Goal: Answer question/provide support

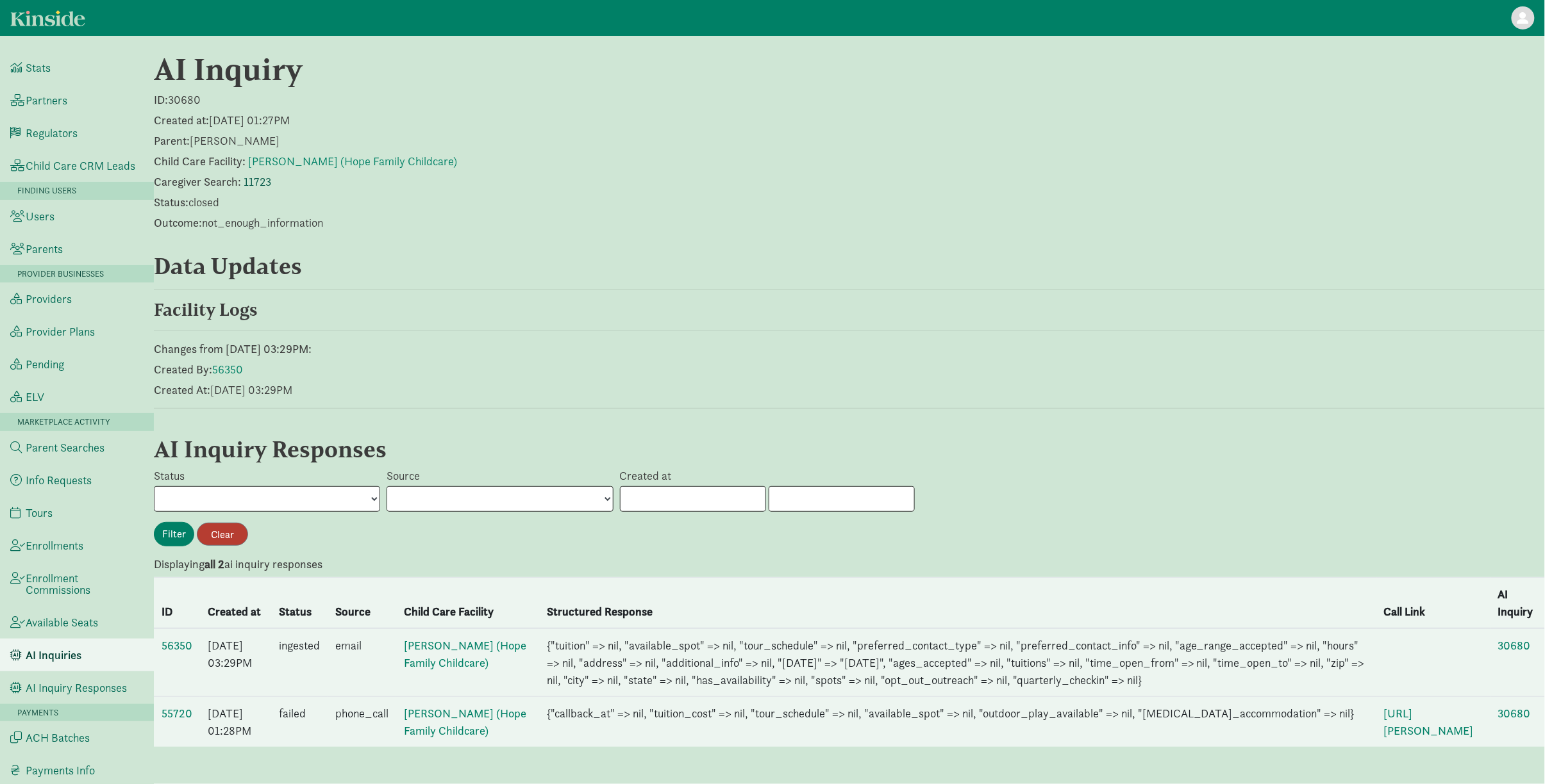
click at [249, 180] on link "11723" at bounding box center [257, 182] width 27 height 15
click at [174, 638] on link "56350" at bounding box center [177, 646] width 31 height 15
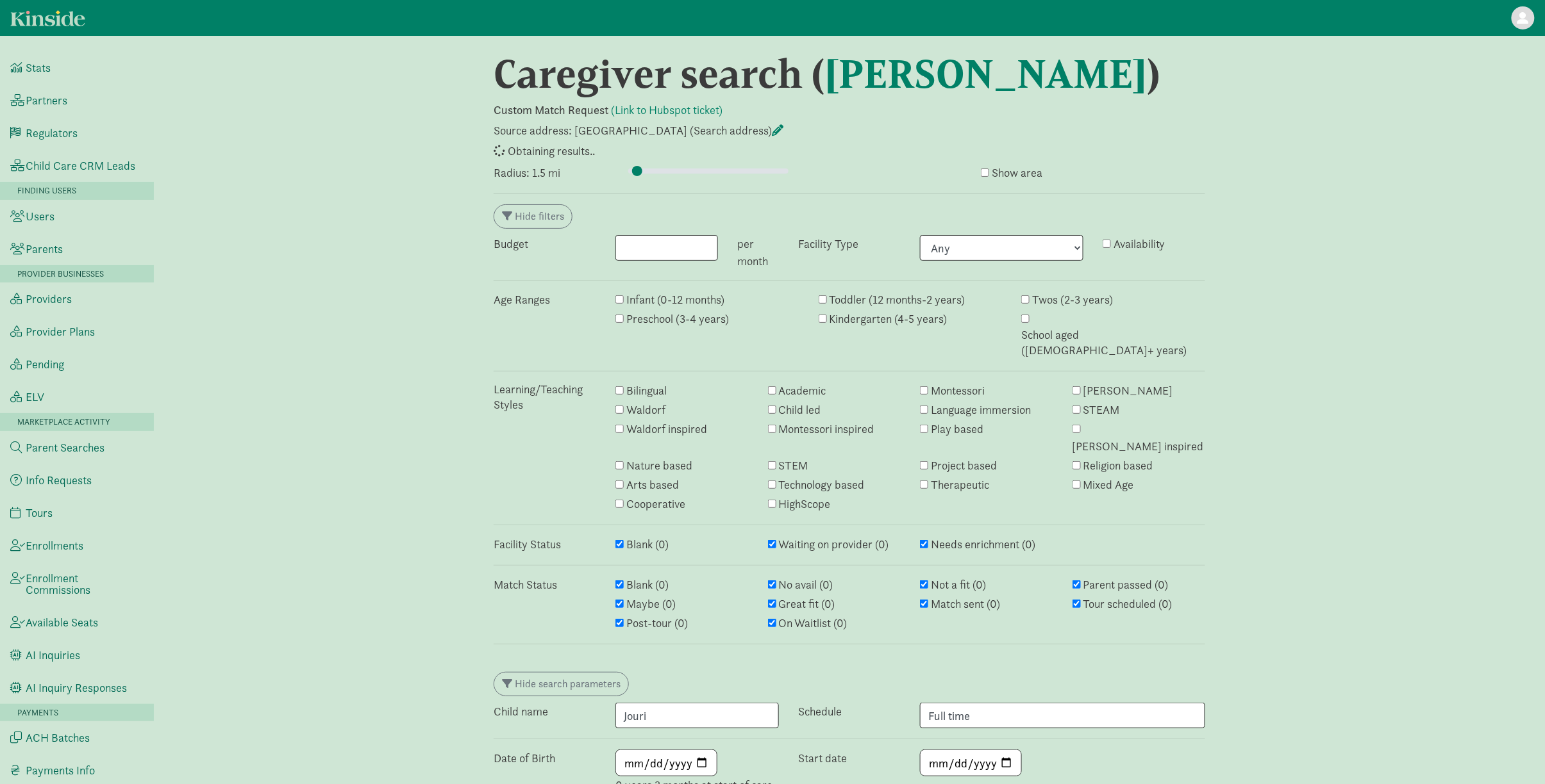
select select "awaiting_response"
select select "closed"
select select "awaiting_response"
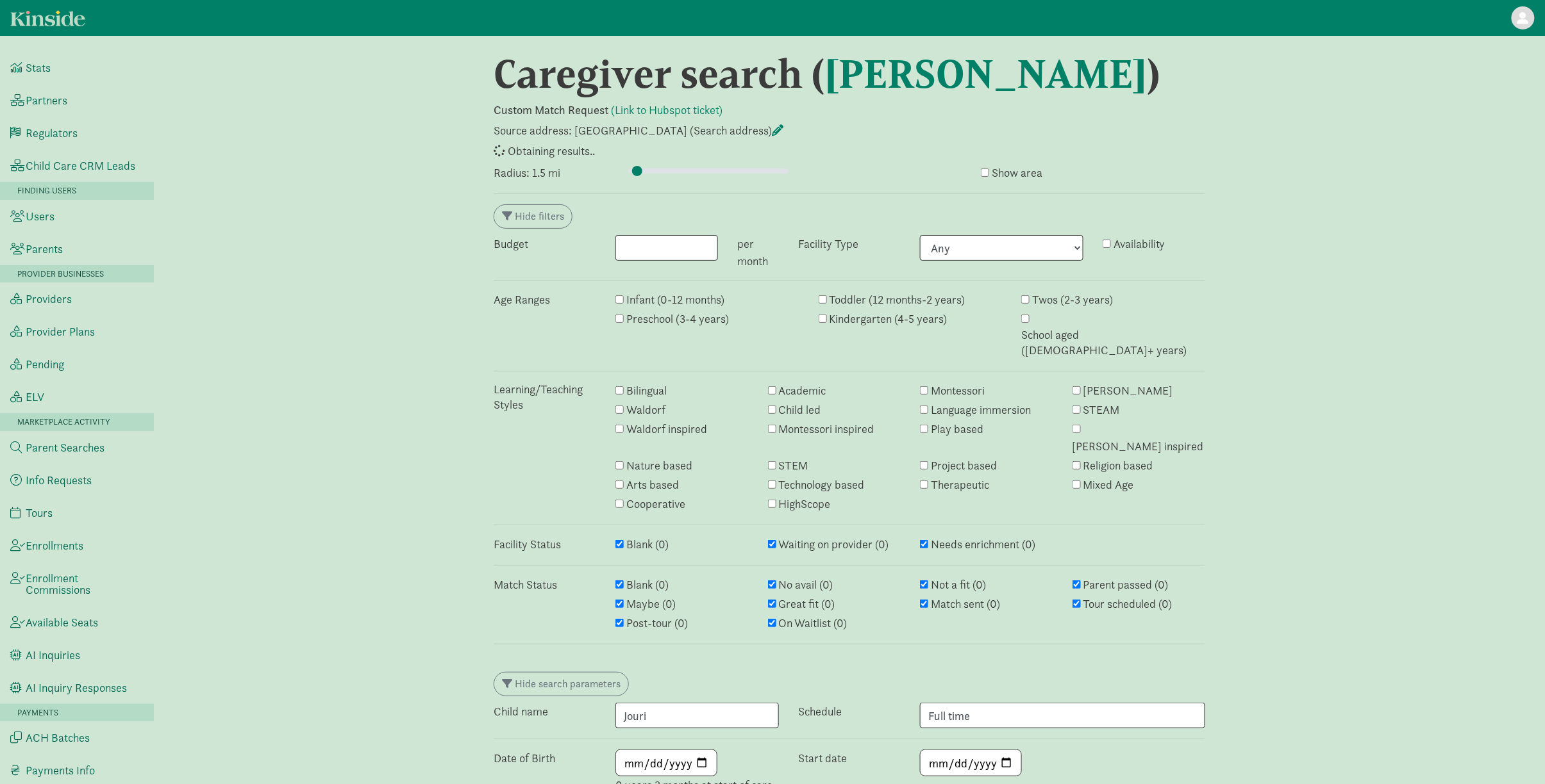
select select "awaiting_response"
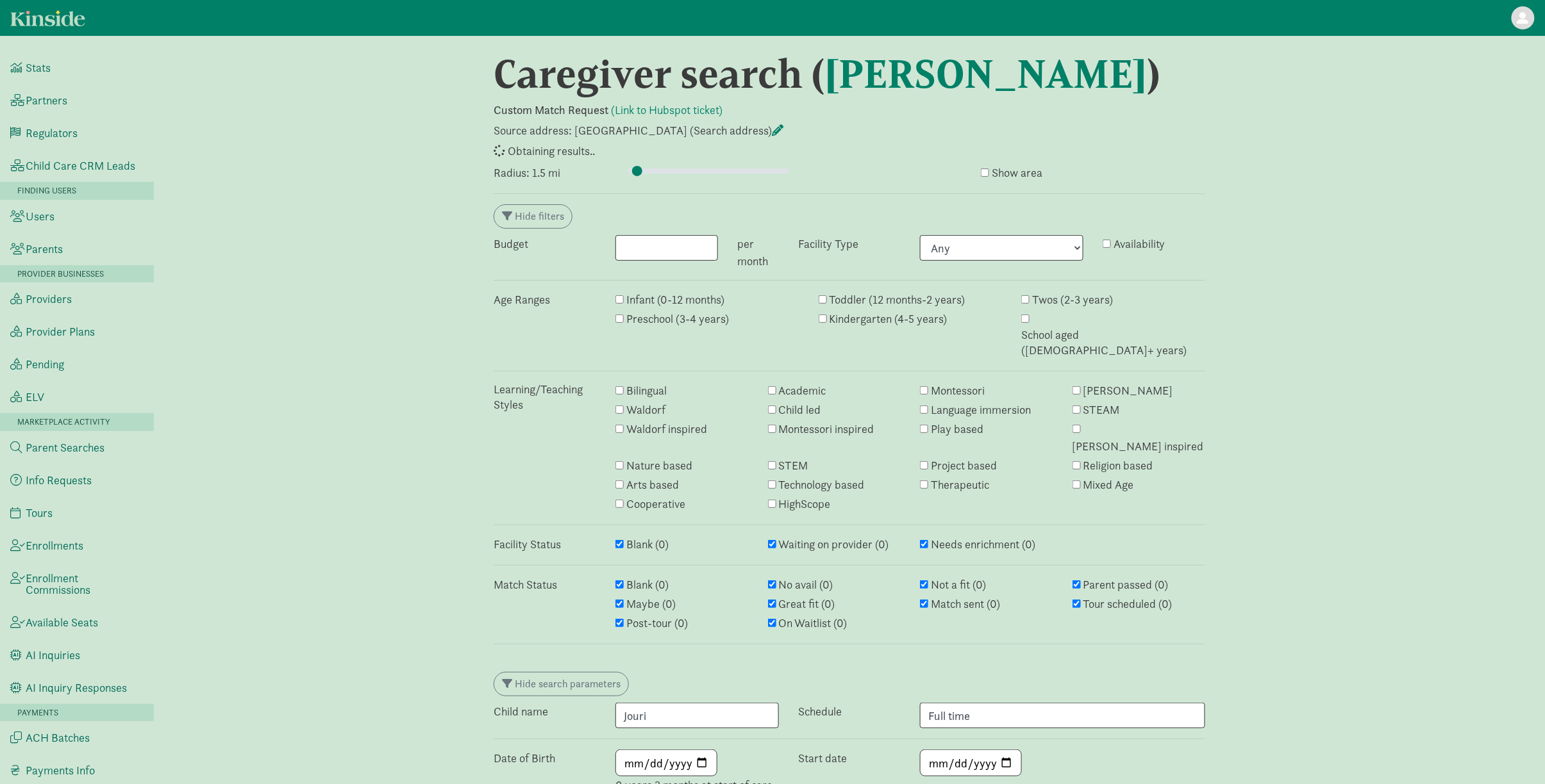
select select "awaiting_response"
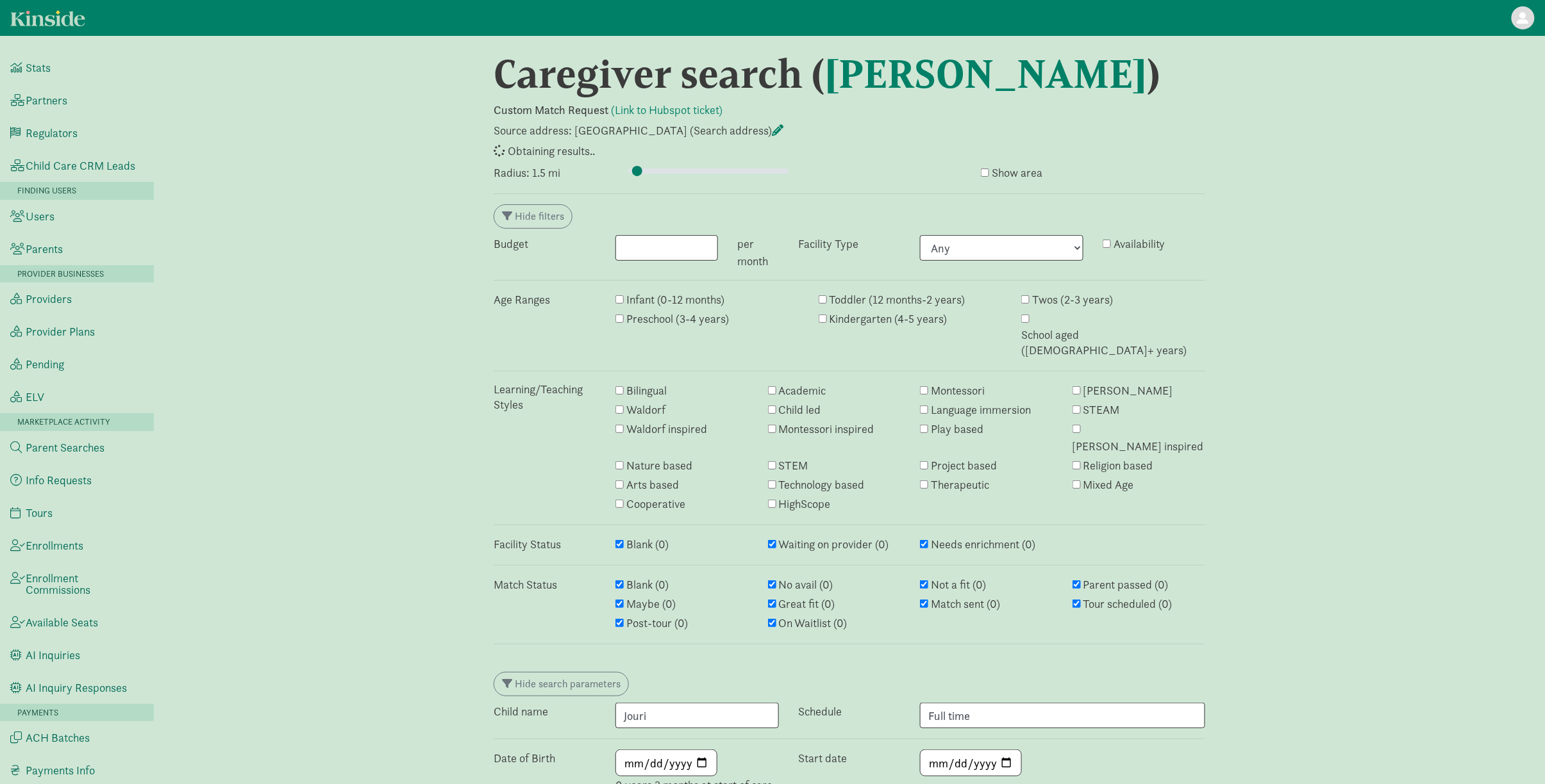
select select "awaiting_response"
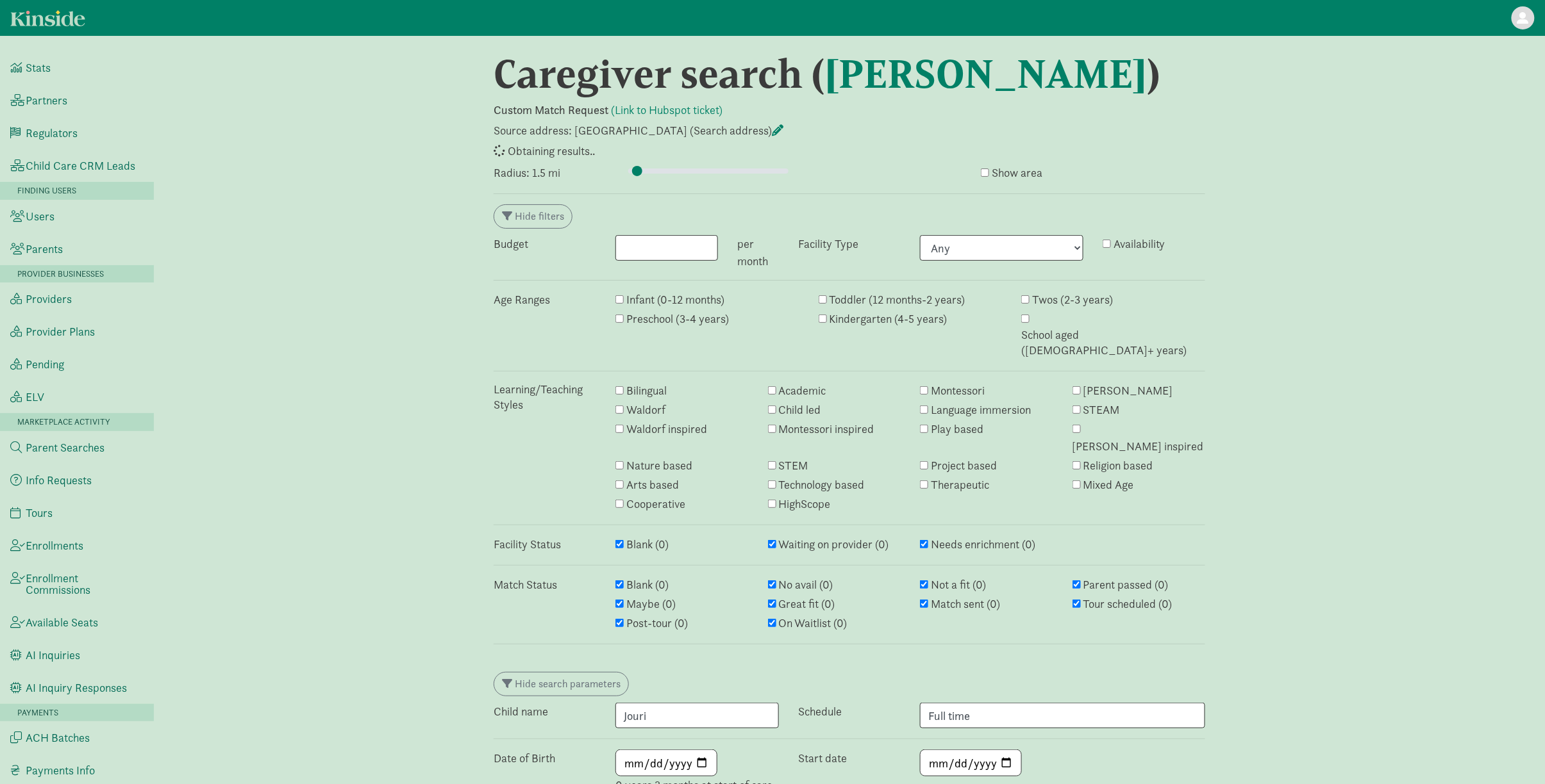
select select "awaiting_response"
select select "closed"
select select "awaiting_response"
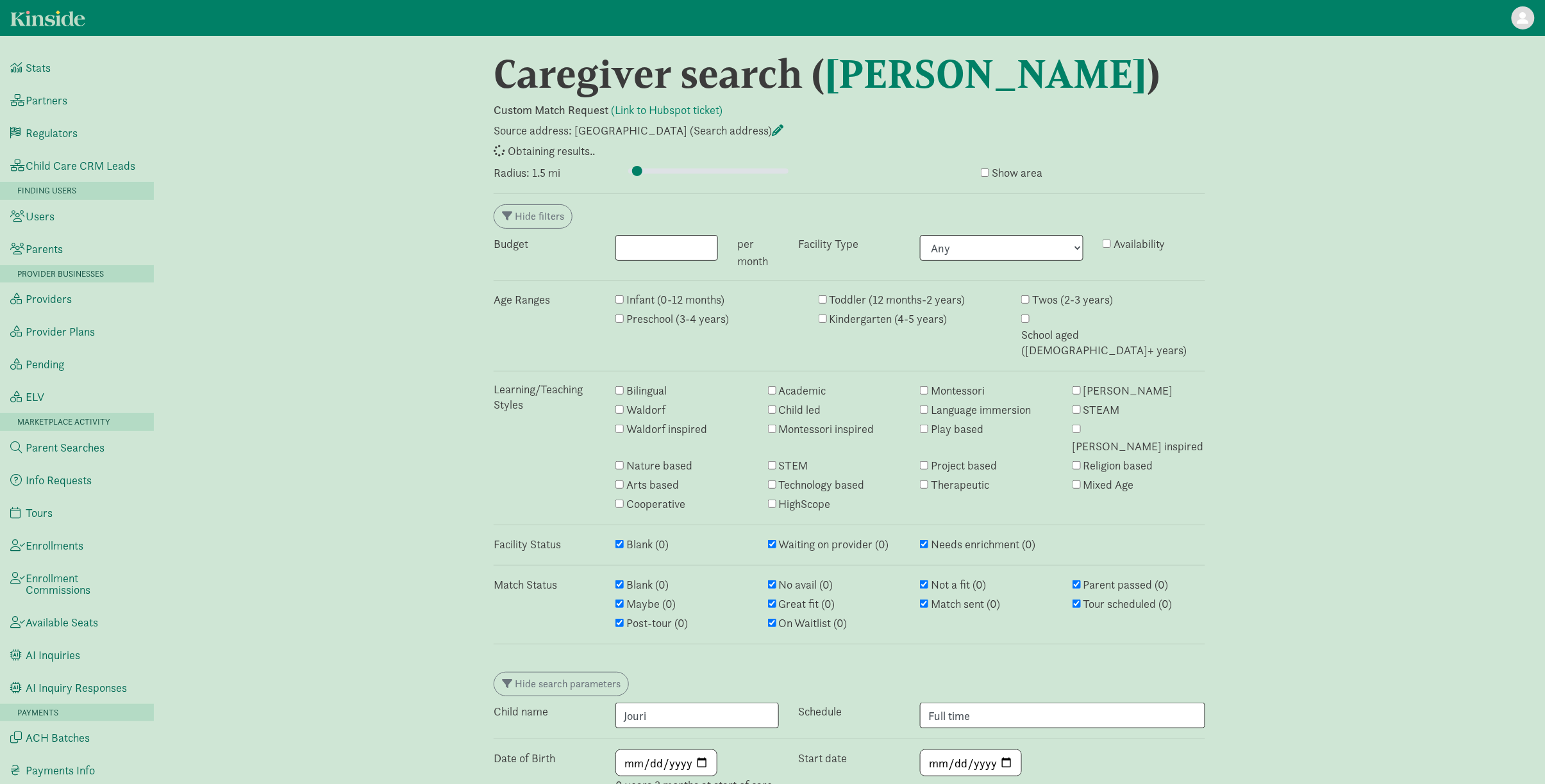
select select "closed"
select select "awaiting_response"
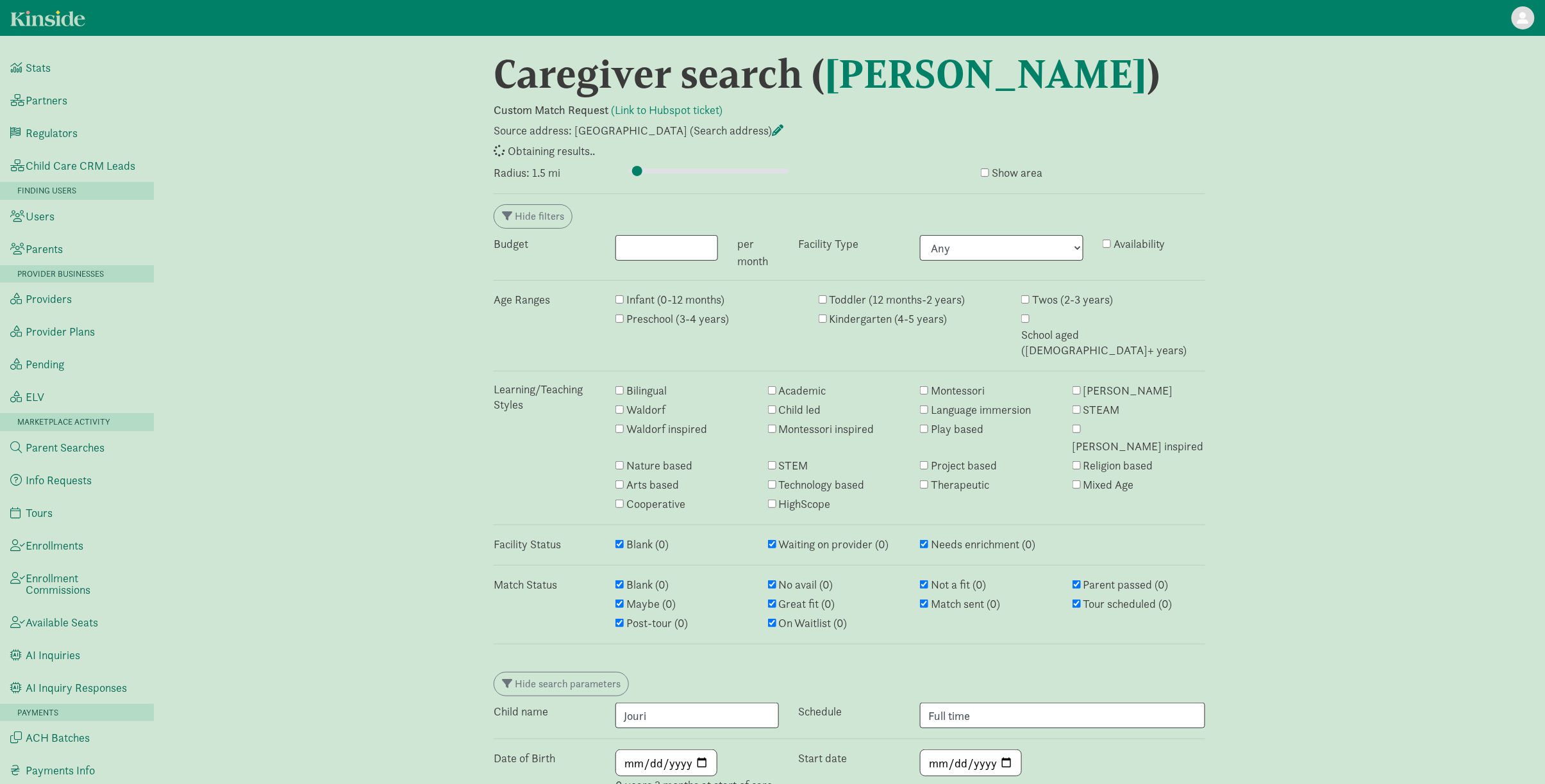
select select "awaiting_response"
select select "closed"
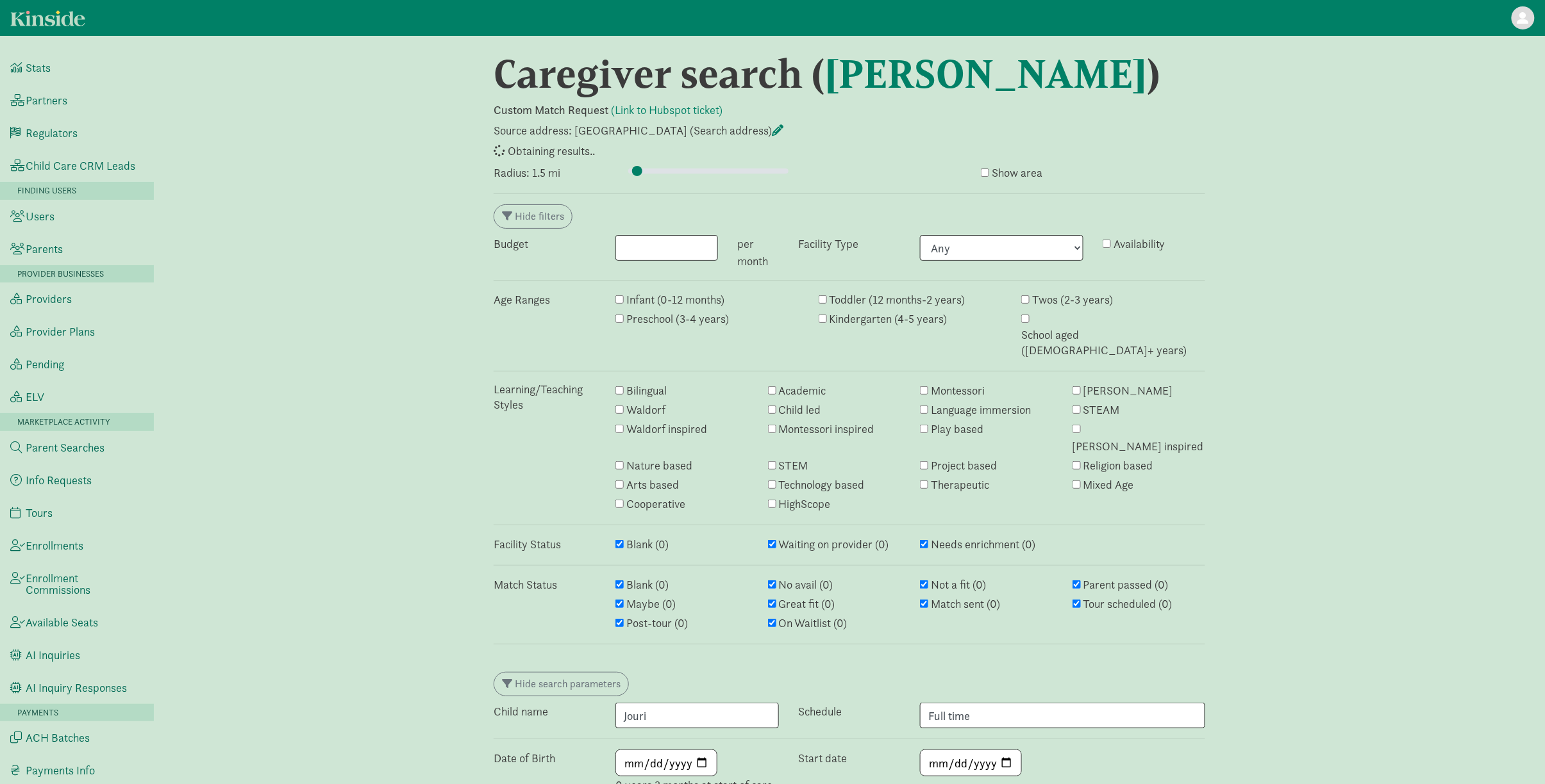
select select "closed"
select select "awaiting_response"
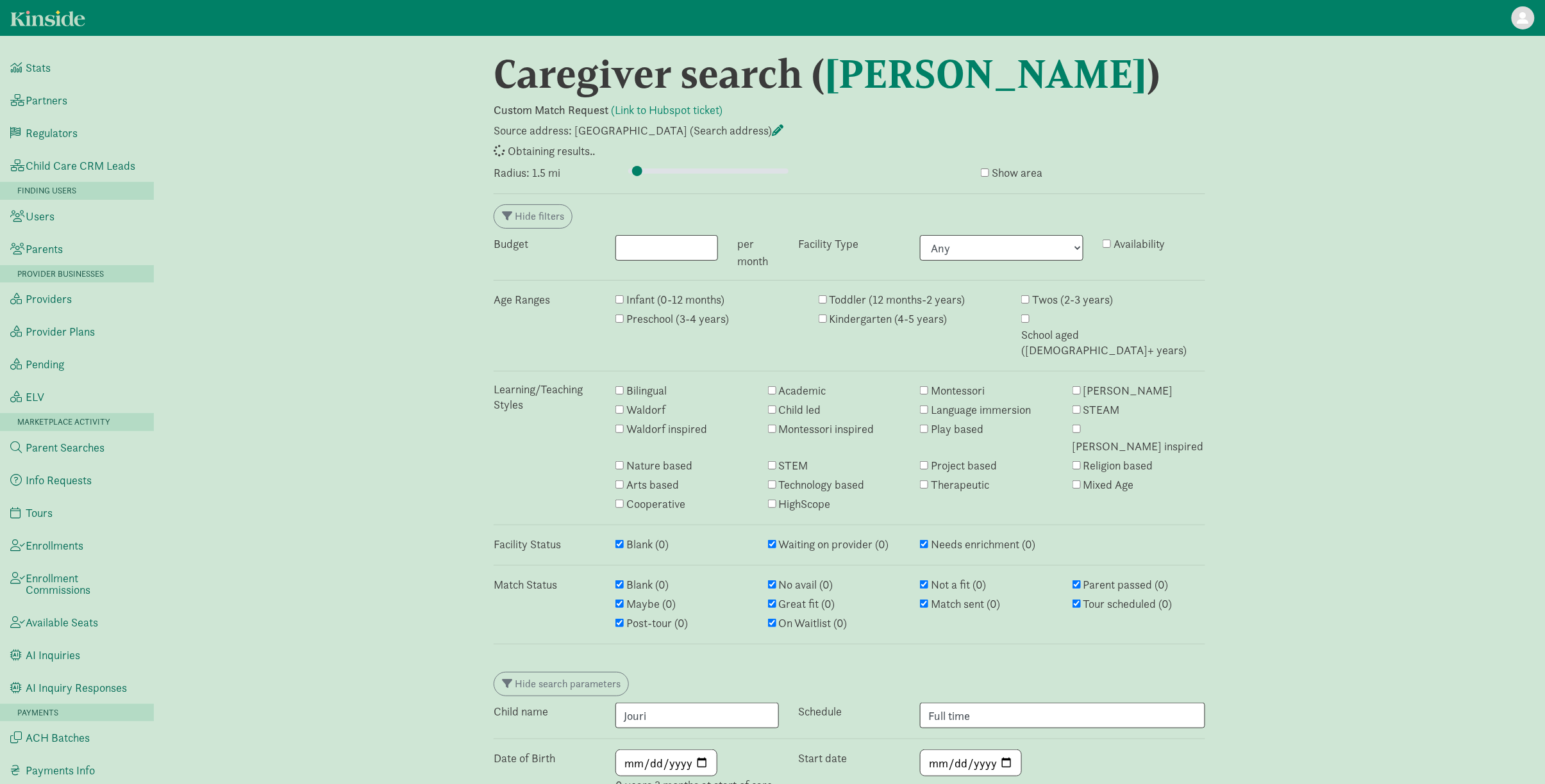
select select "awaiting_response"
select select "closed"
select select "awaiting_response"
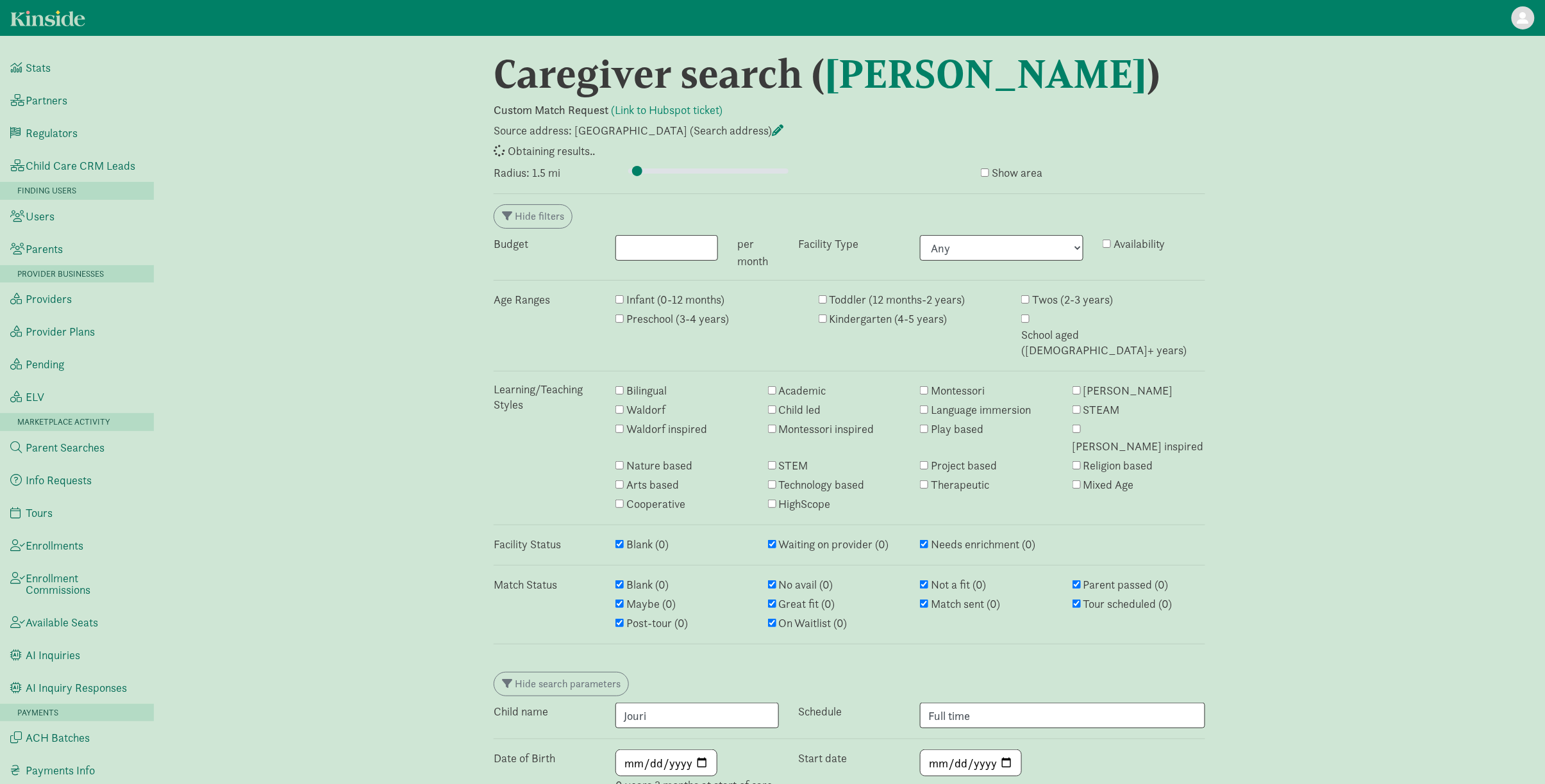
select select "awaiting_response"
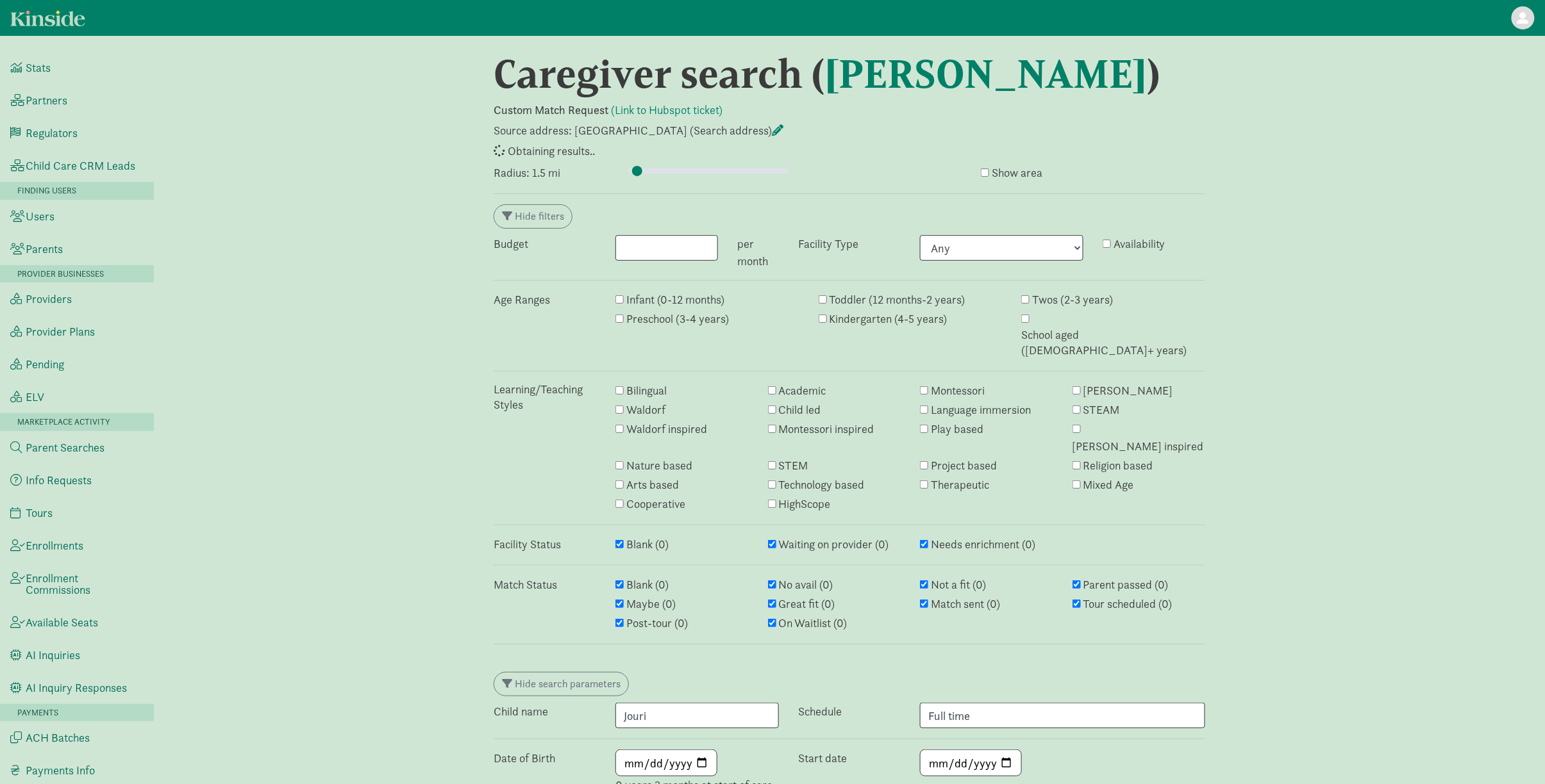
select select "awaiting_response"
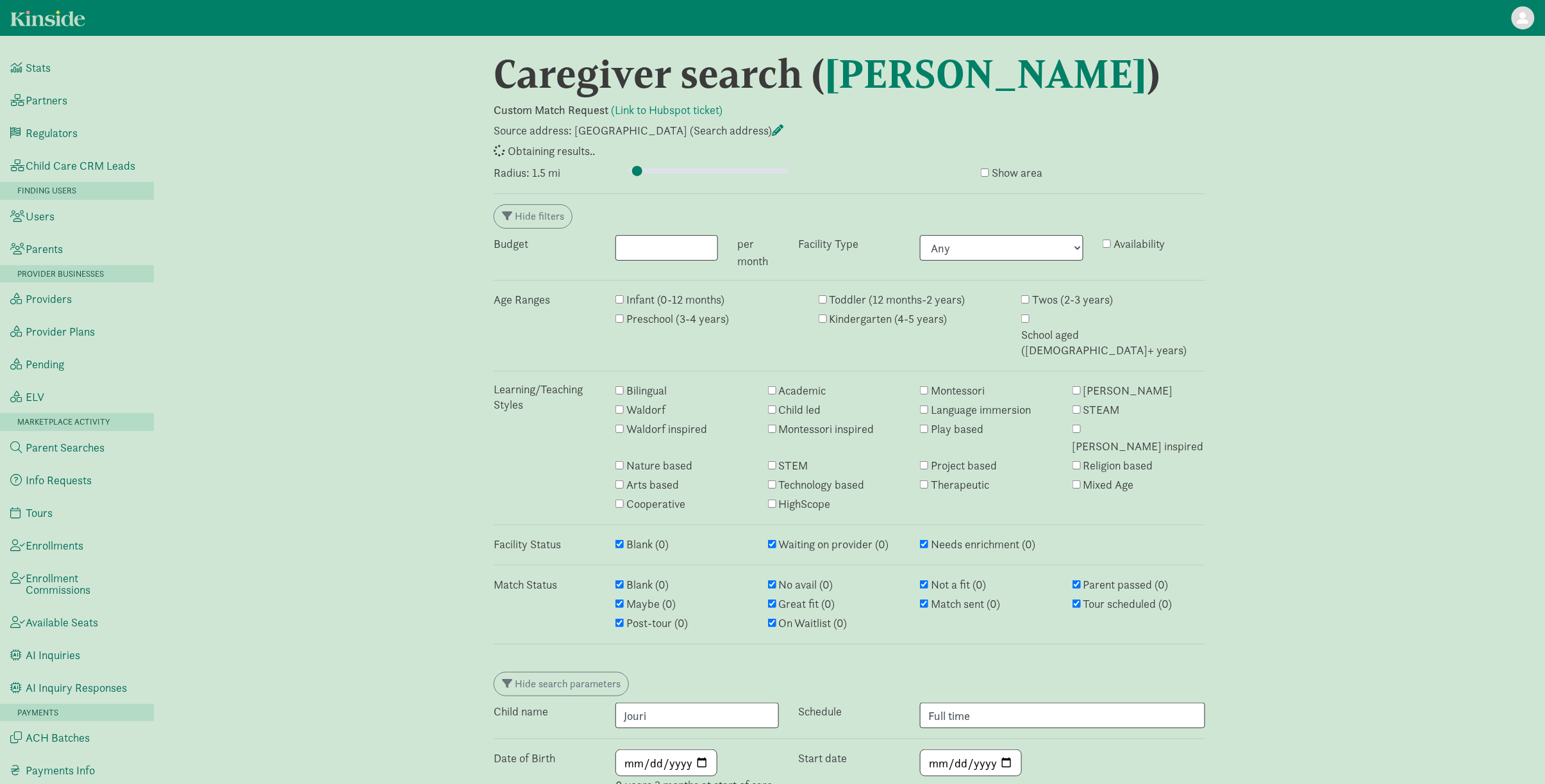
select select "awaiting_response"
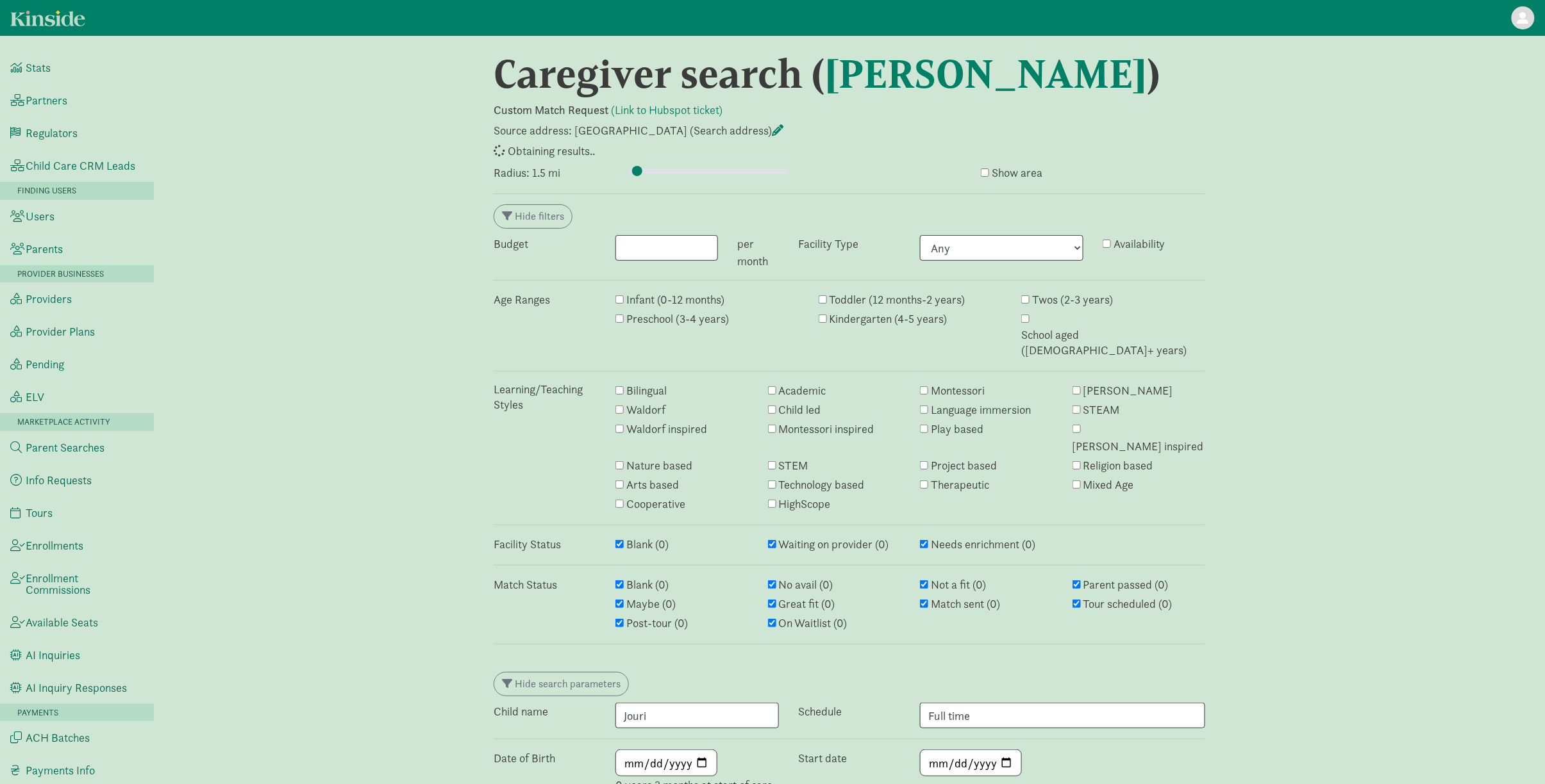
select select "awaiting_response"
select select "closed"
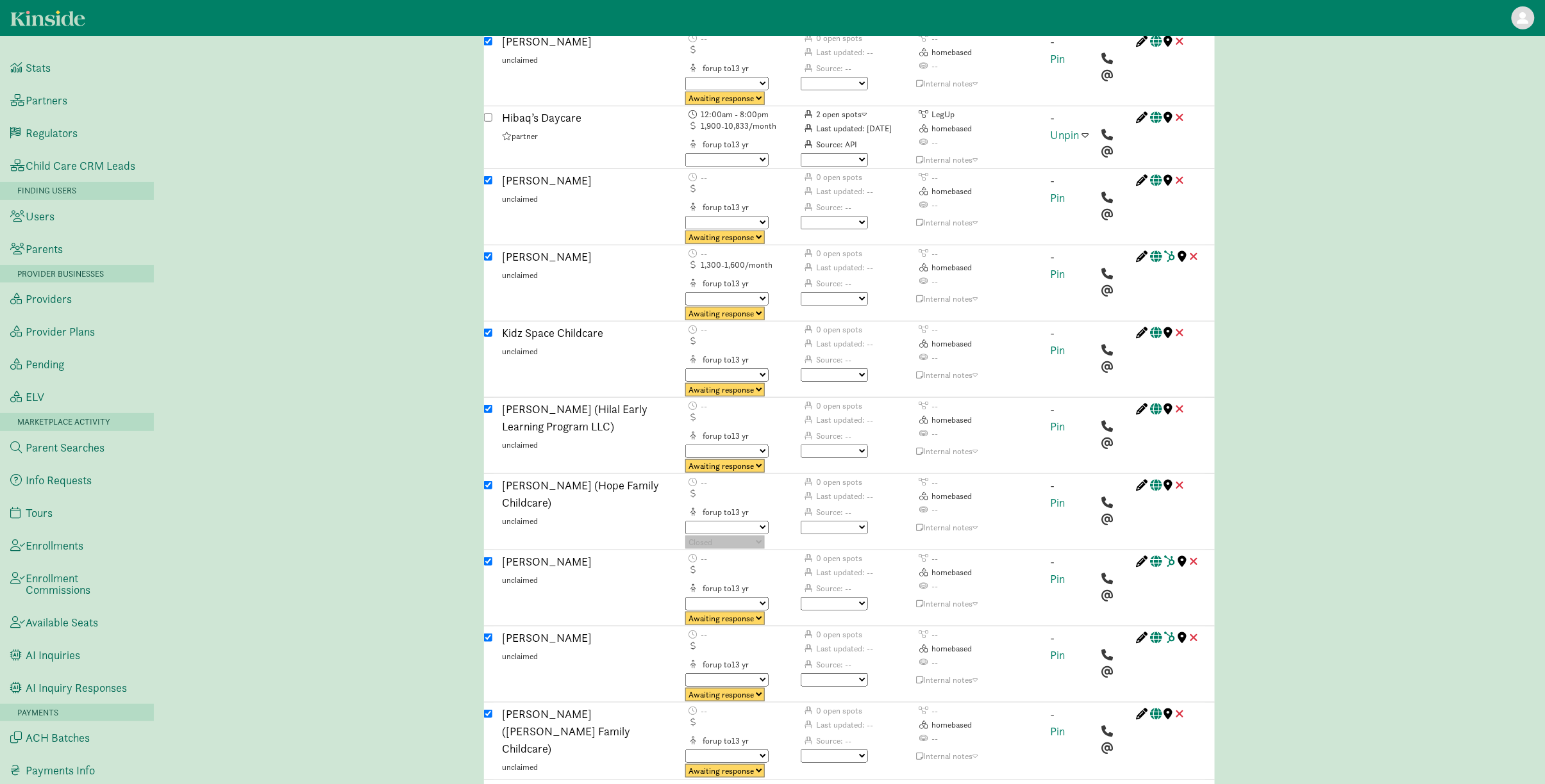
click at [743, 521] on select "Waiting on provider Needs enrichment" at bounding box center [727, 528] width 83 height 13
click at [765, 521] on select "Waiting on provider Needs enrichment" at bounding box center [727, 528] width 83 height 13
click at [832, 477] on table "-- 0 open spots -- Last updated: -- homebased for up to 13 Source: -- -- Waitin…" at bounding box center [858, 513] width 346 height 73
click at [832, 521] on select "No avail Not a fit Parent passed Maybe Great fit Match sent Tour scheduled Post…" at bounding box center [834, 528] width 67 height 13
click at [754, 521] on select "Waiting on provider Needs enrichment" at bounding box center [727, 528] width 83 height 13
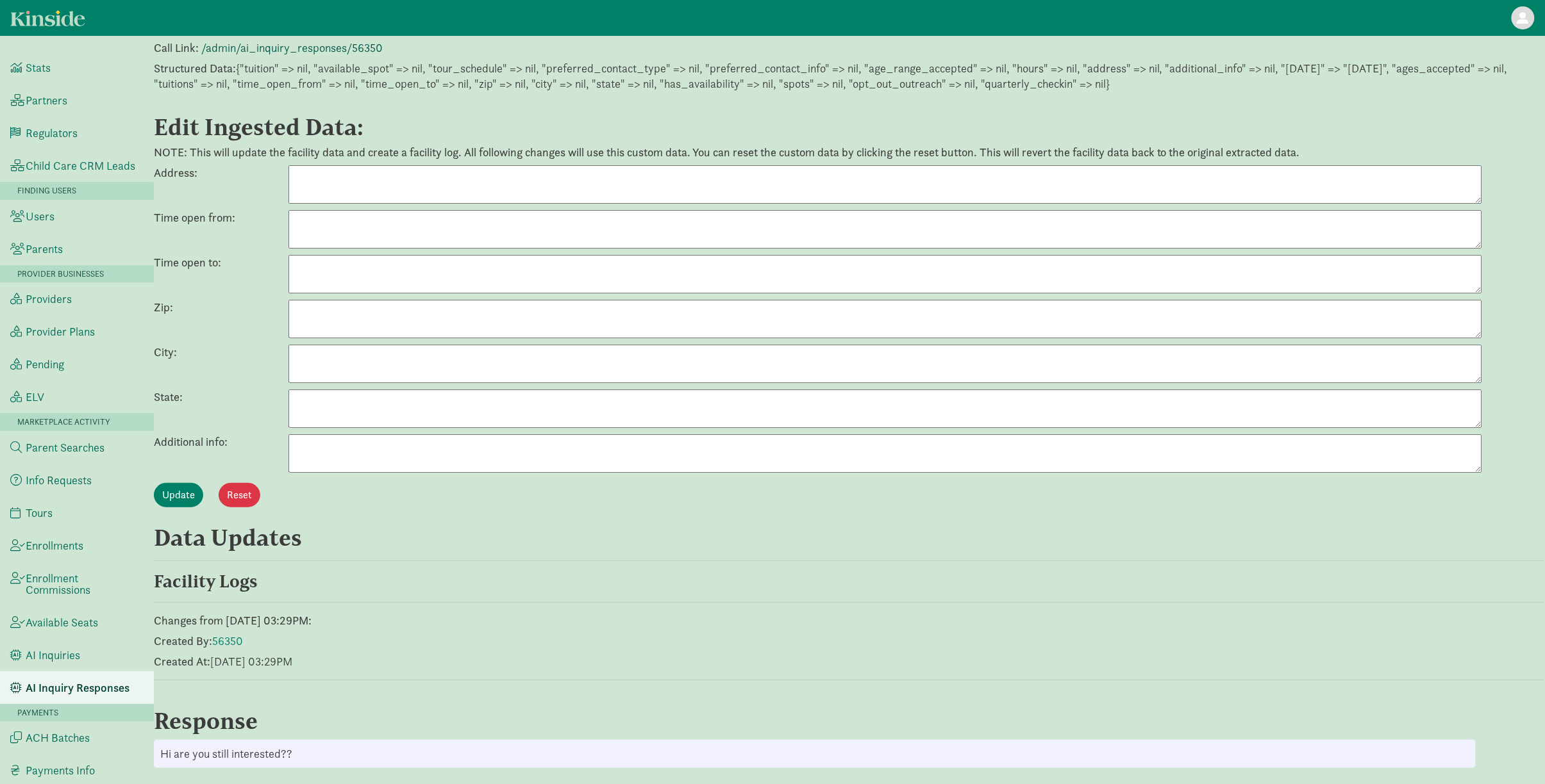
scroll to position [202, 0]
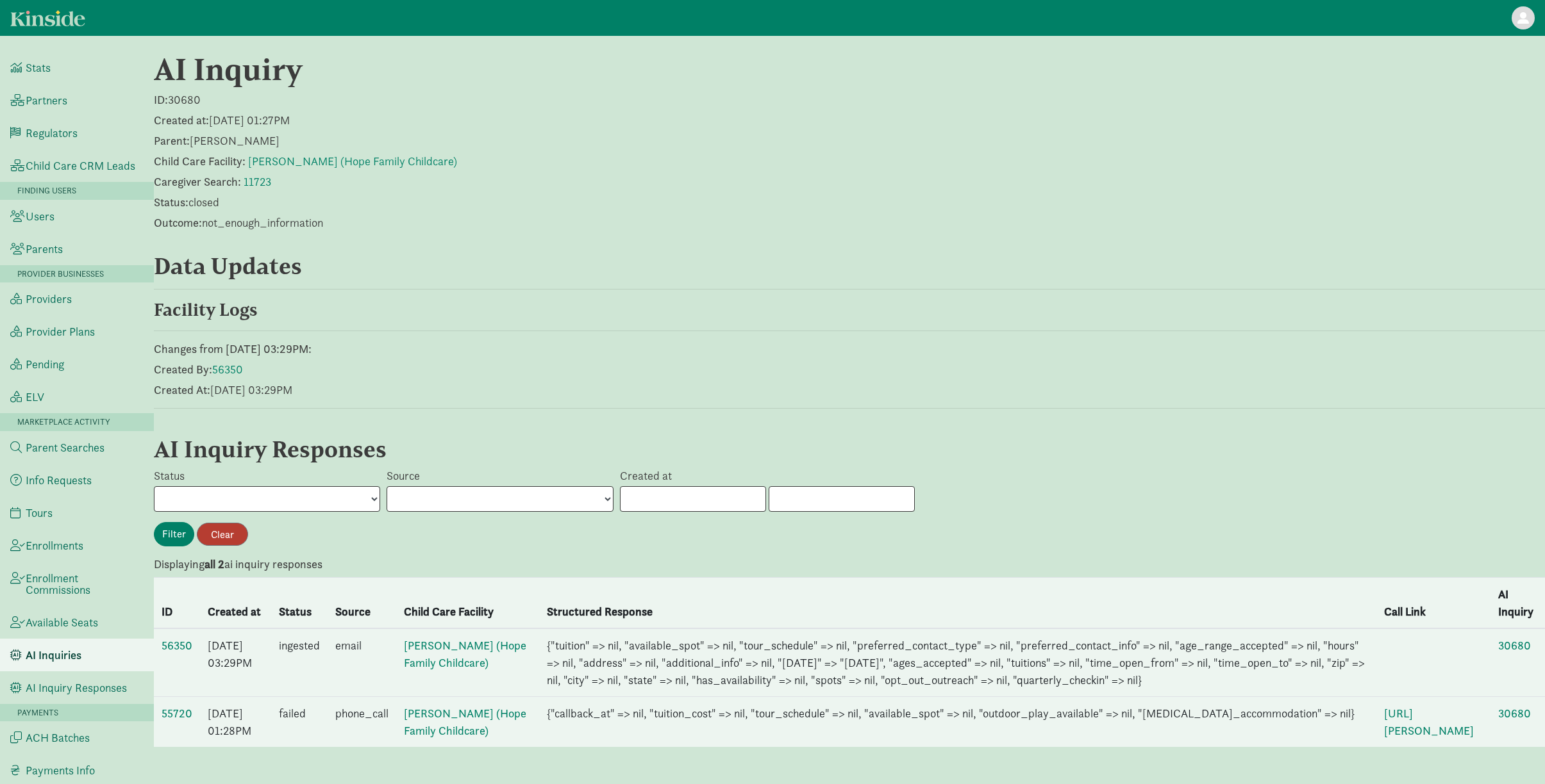
scroll to position [37, 0]
click at [175, 706] on link "55720" at bounding box center [177, 713] width 31 height 15
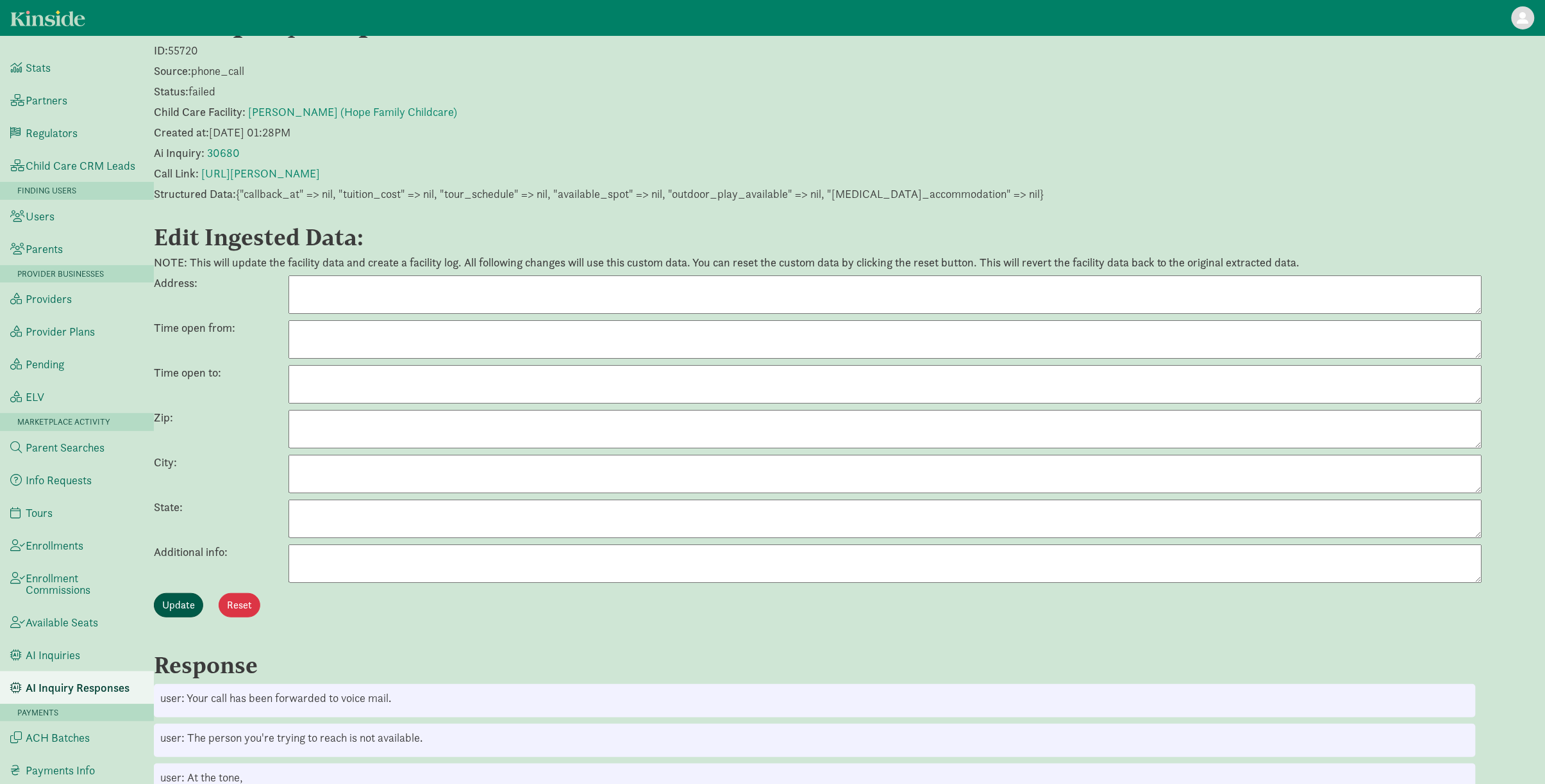
scroll to position [224, 0]
